Goal: Find specific page/section: Find specific page/section

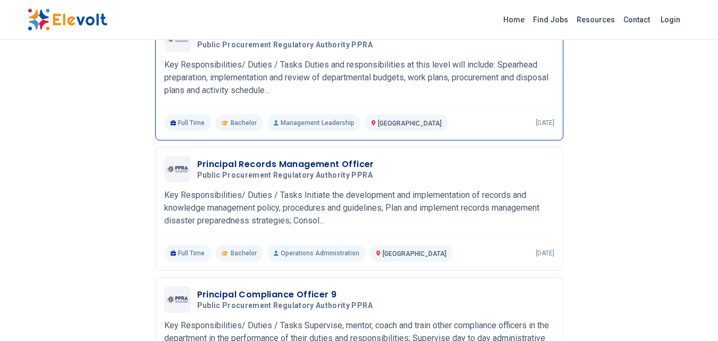
scroll to position [372, 0]
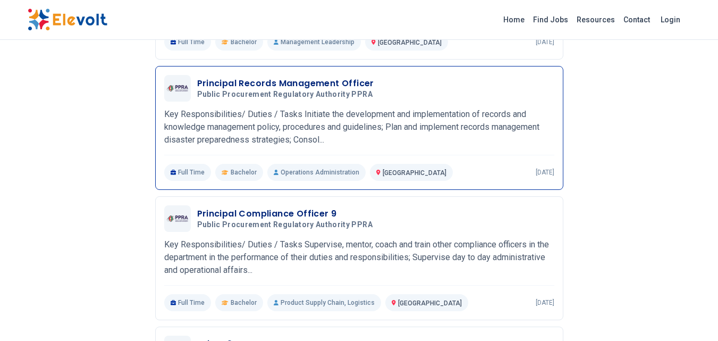
click at [256, 80] on h3 "Principal Records Management Officer" at bounding box center [287, 83] width 180 height 13
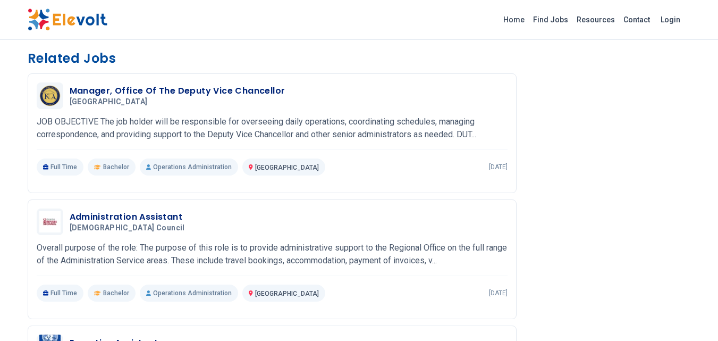
scroll to position [851, 0]
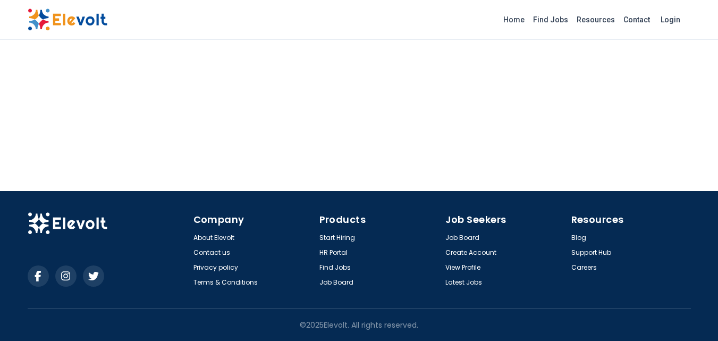
scroll to position [774, 0]
